Goal: Find specific page/section: Find specific page/section

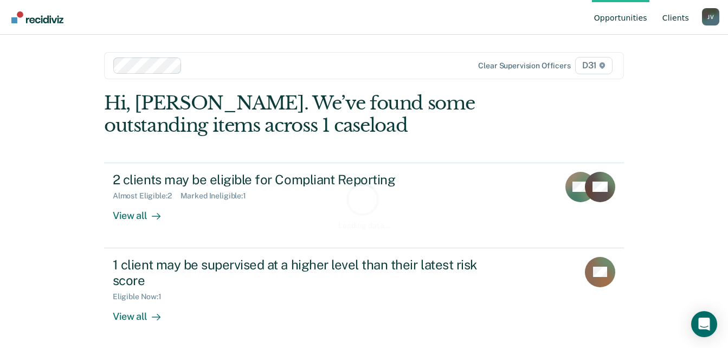
click at [678, 21] on link "Client s" at bounding box center [675, 17] width 31 height 35
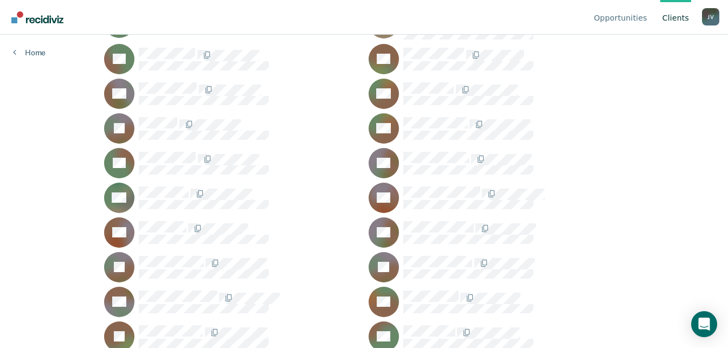
scroll to position [1897, 0]
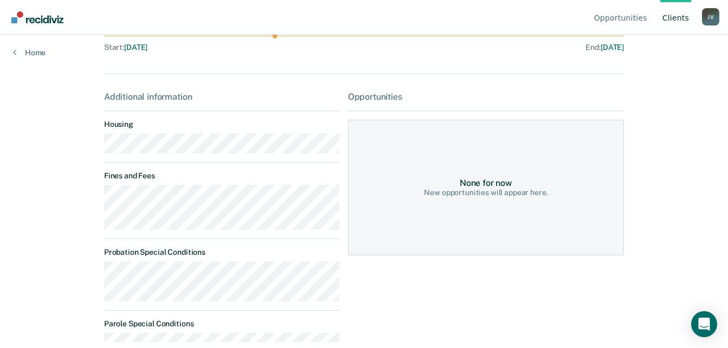
scroll to position [136, 0]
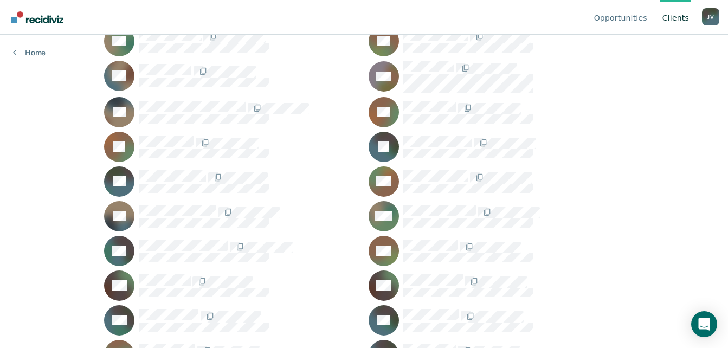
scroll to position [650, 0]
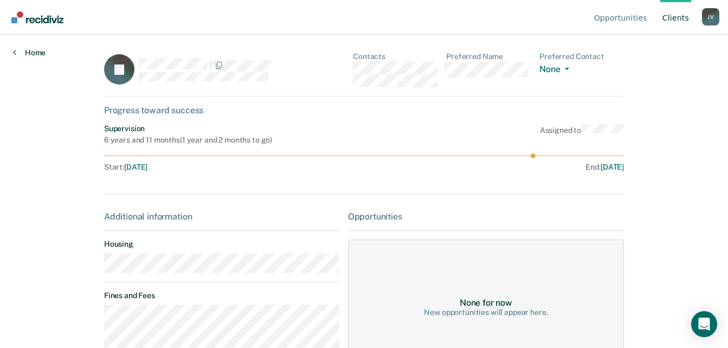
click at [20, 52] on link "Home" at bounding box center [29, 53] width 33 height 10
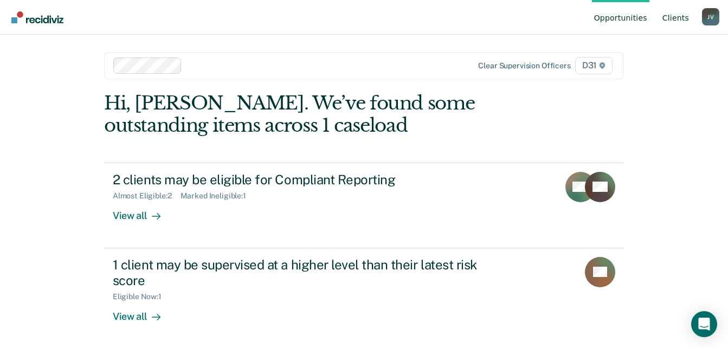
click at [671, 15] on link "Client s" at bounding box center [675, 17] width 31 height 35
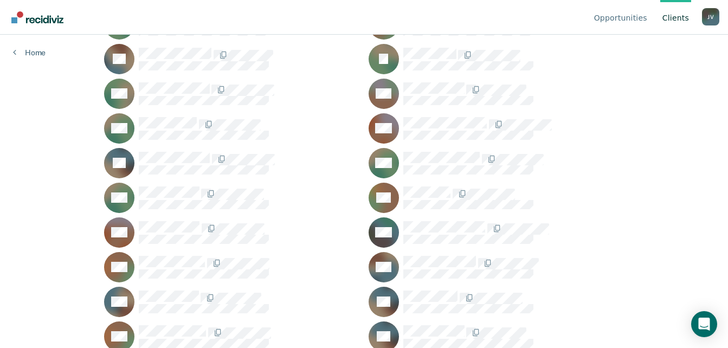
scroll to position [1301, 0]
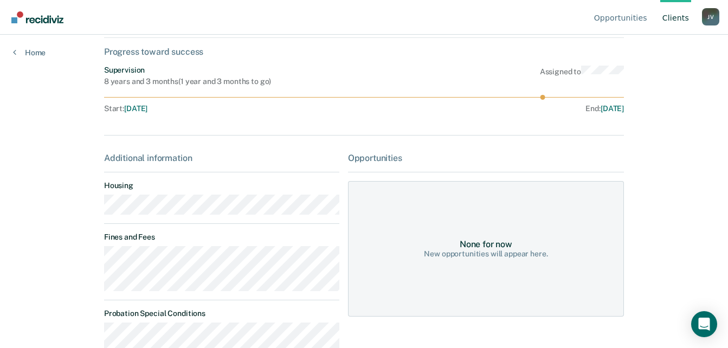
scroll to position [163, 0]
